Goal: Navigation & Orientation: Find specific page/section

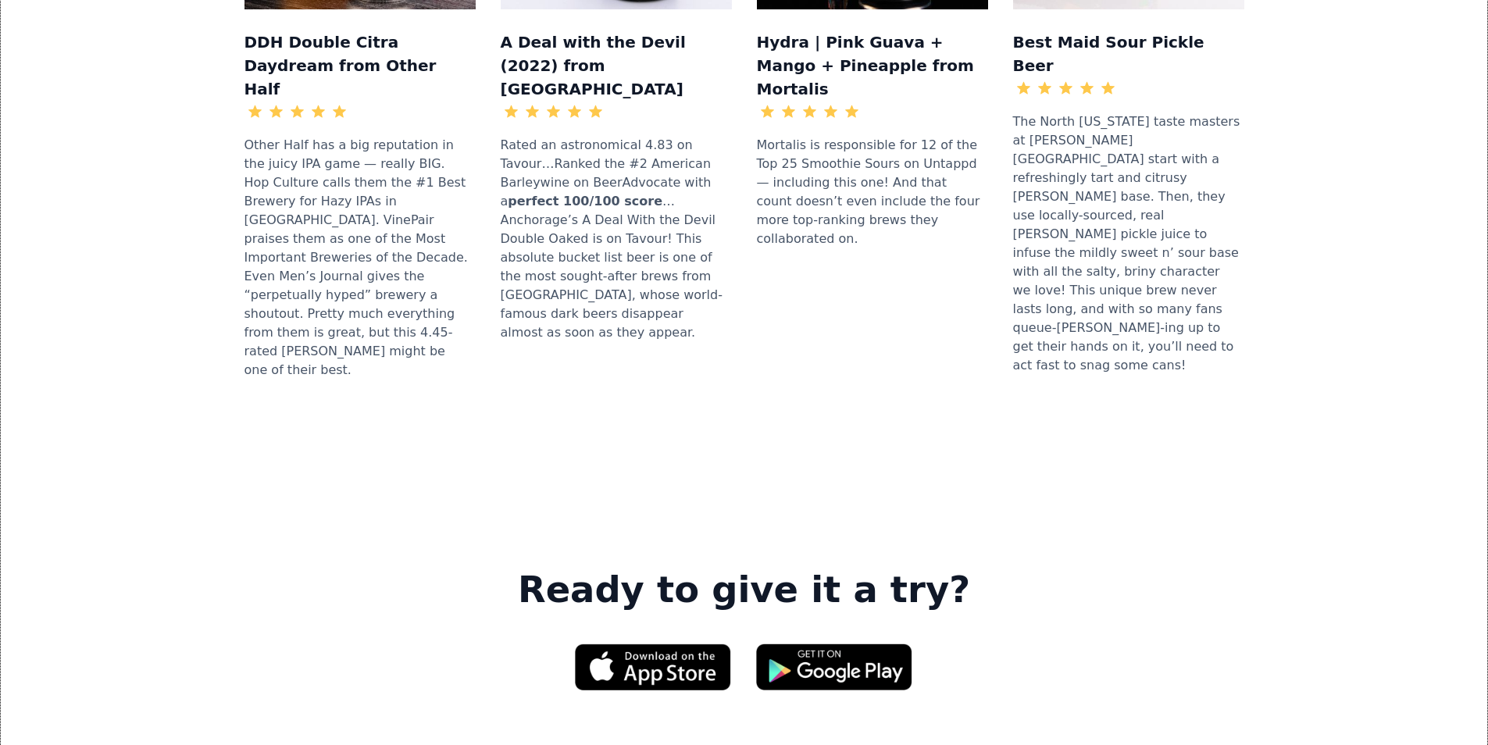
scroll to position [2110, 0]
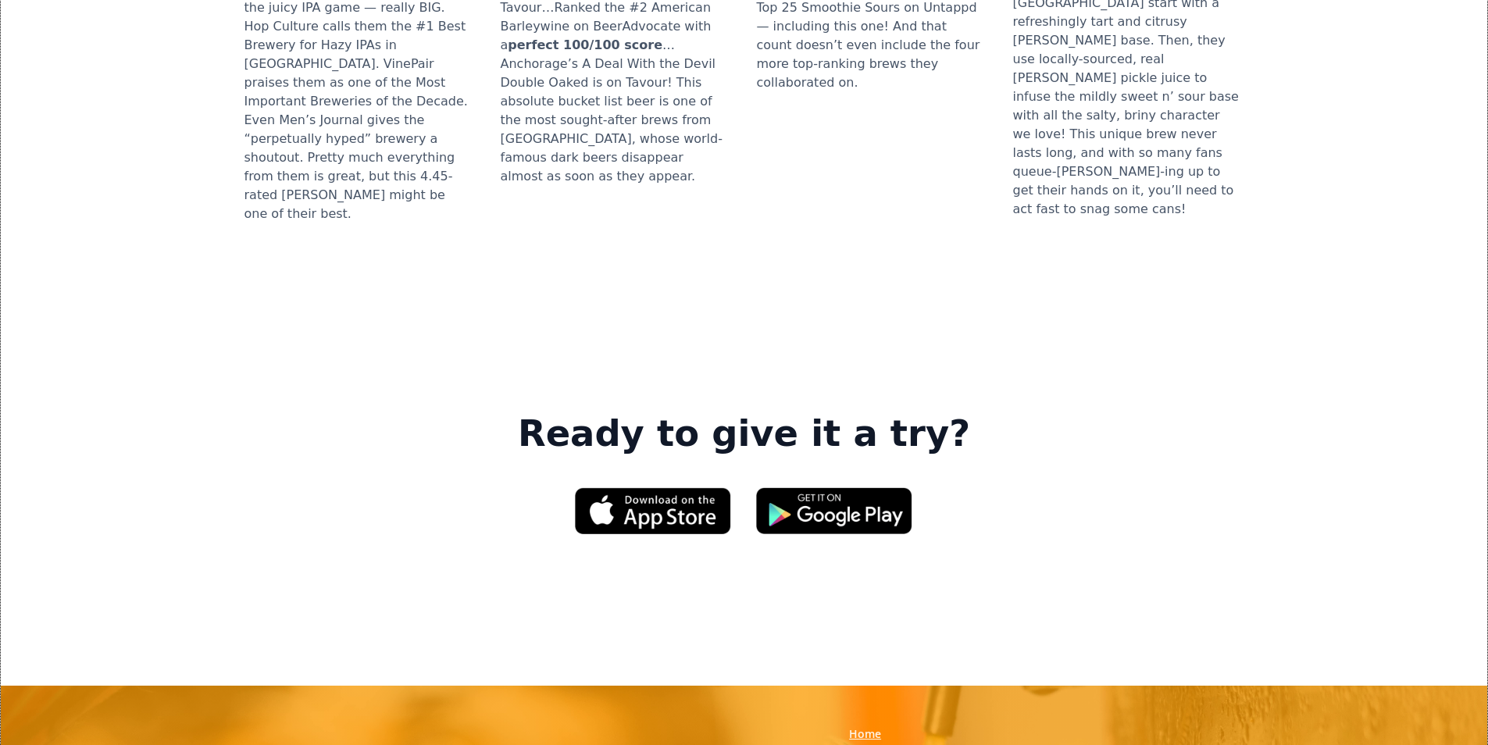
click at [859, 727] on link "Home" at bounding box center [865, 735] width 32 height 16
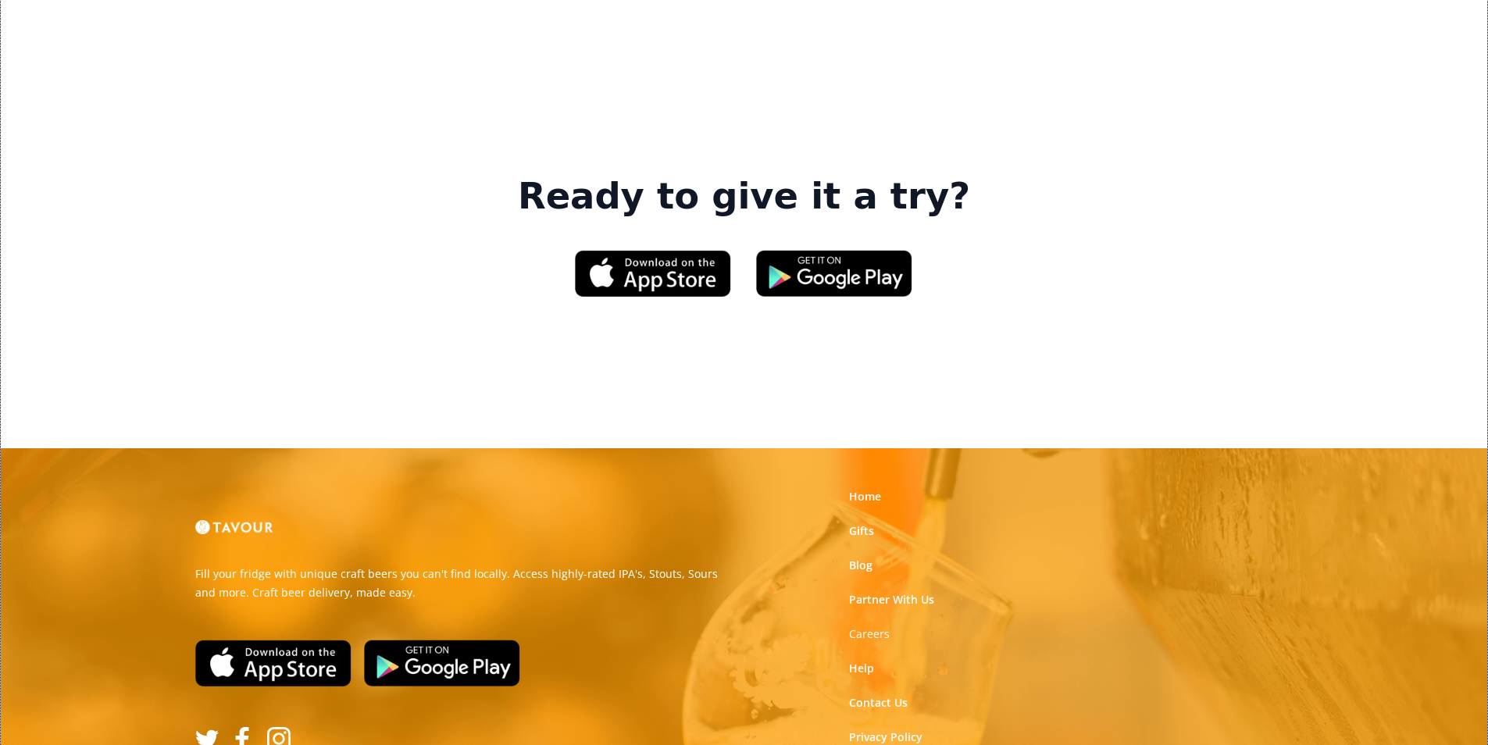
scroll to position [2364, 0]
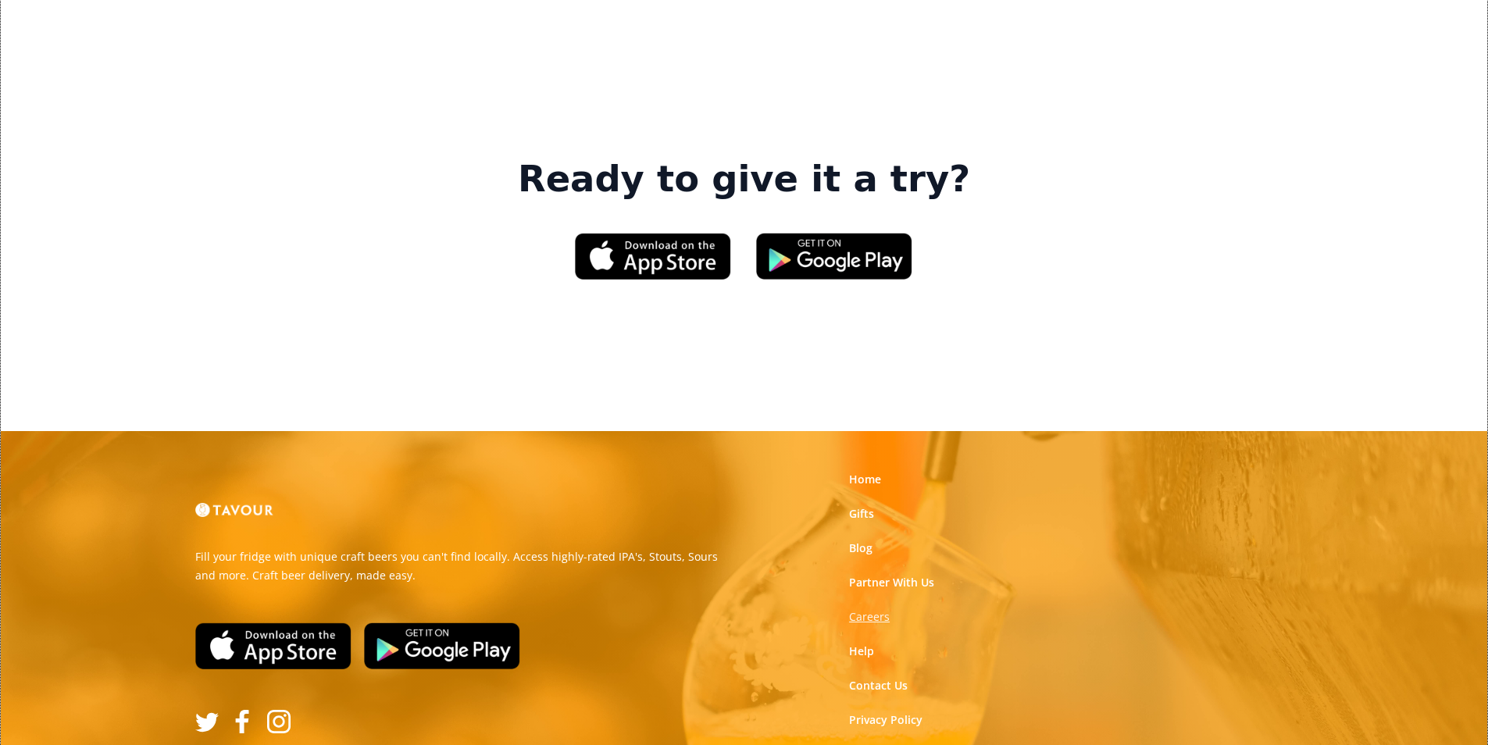
click at [877, 609] on strong "Careers" at bounding box center [869, 616] width 41 height 15
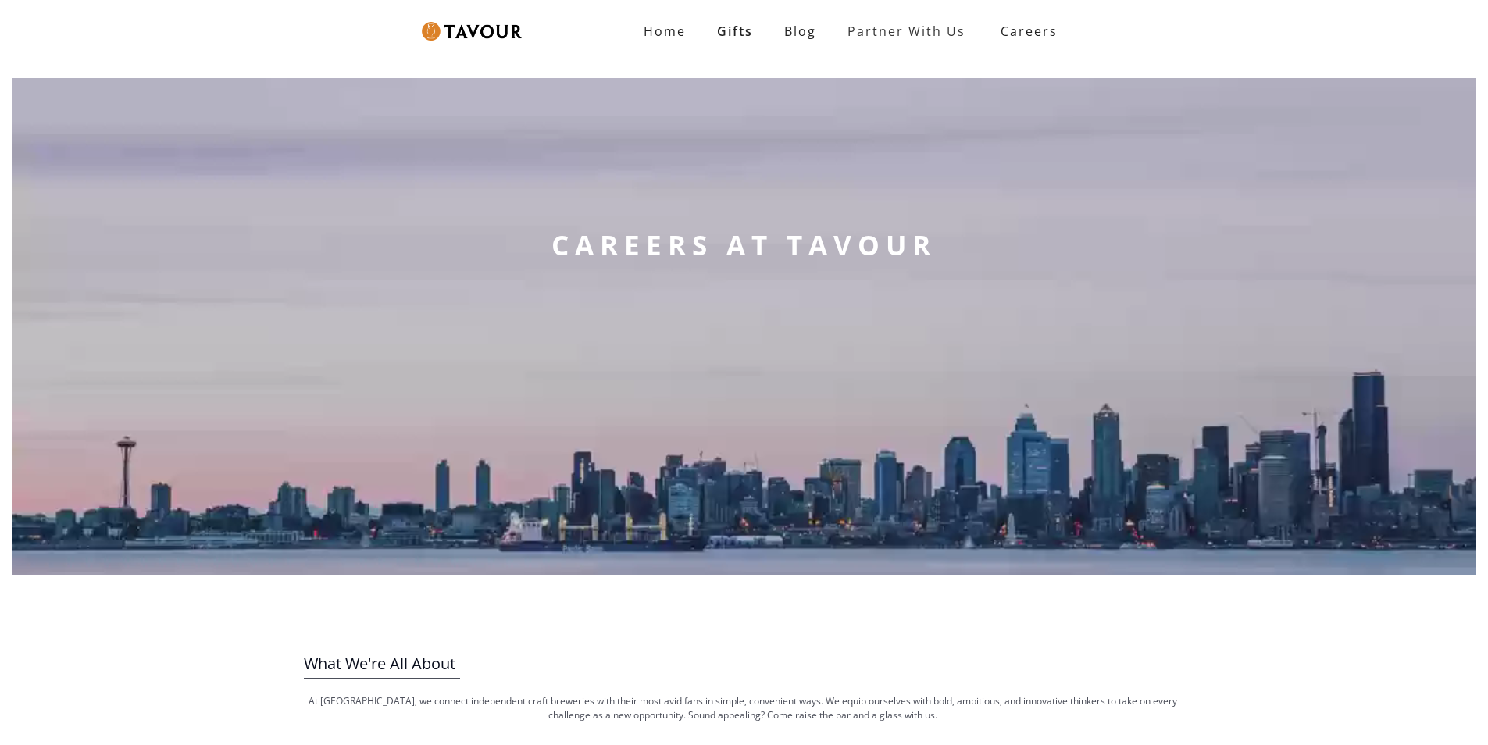
click at [961, 30] on link "partner with us" at bounding box center [906, 31] width 149 height 31
